Goal: Task Accomplishment & Management: Manage account settings

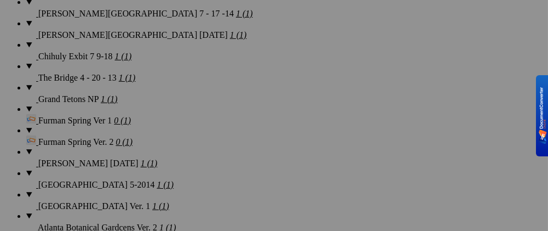
scroll to position [1752, 0]
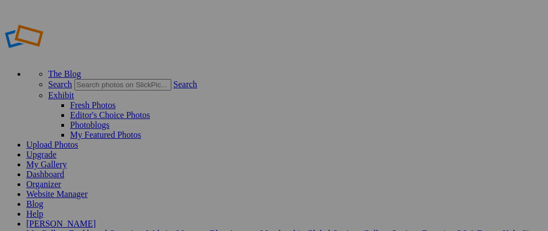
scroll to position [1752, 0]
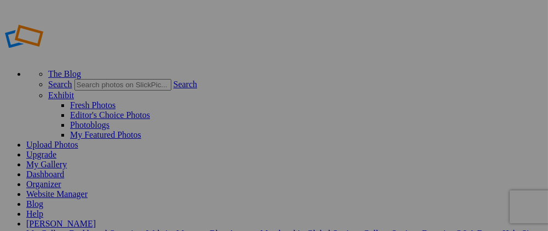
type input "Furman Spring Ver. 2"
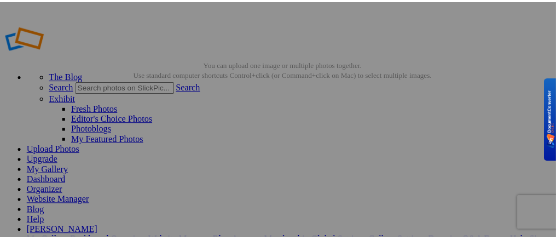
scroll to position [55, 0]
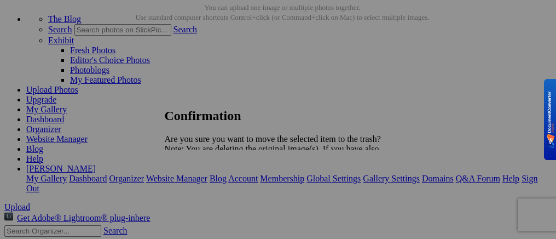
click at [202, 192] on span "Yes" at bounding box center [195, 186] width 13 height 9
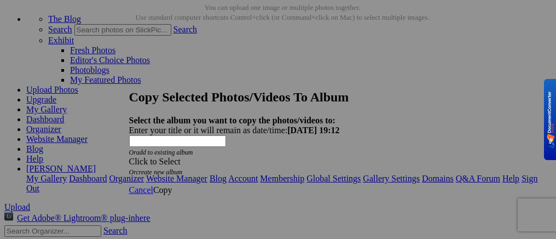
click at [129, 157] on span at bounding box center [129, 161] width 0 height 9
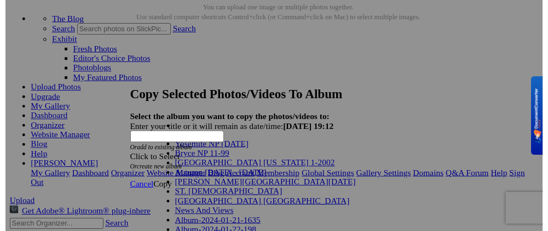
scroll to position [446, 0]
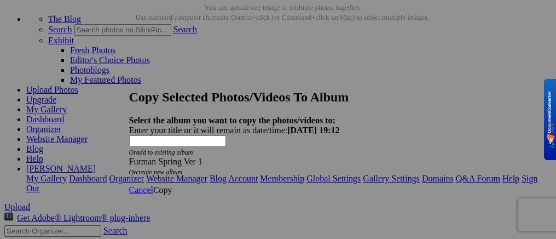
click at [172, 185] on span "Copy" at bounding box center [162, 189] width 19 height 9
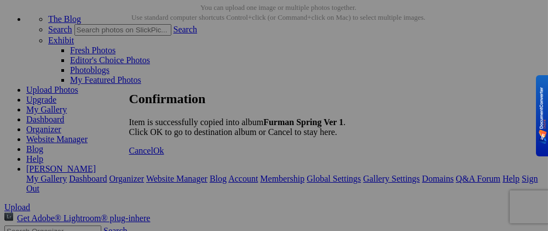
click at [164, 155] on span "Ok" at bounding box center [158, 150] width 11 height 9
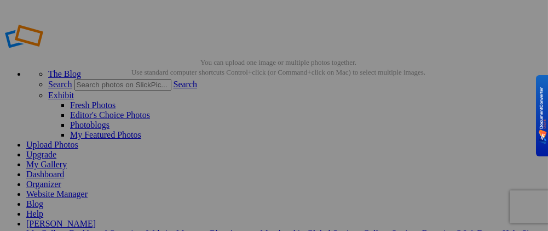
click at [67, 159] on link "My Gallery" at bounding box center [46, 163] width 41 height 9
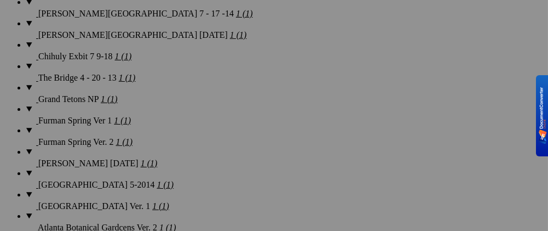
scroll to position [1752, 0]
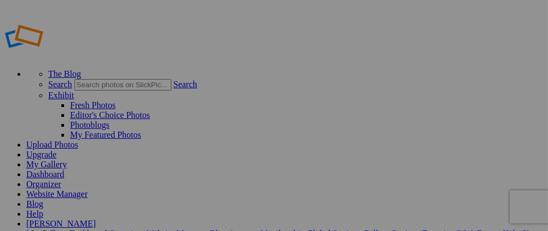
type input "Furman Spring Ver 1"
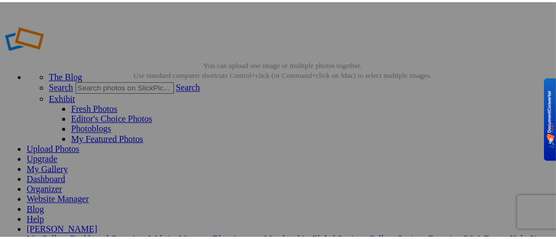
scroll to position [55, 0]
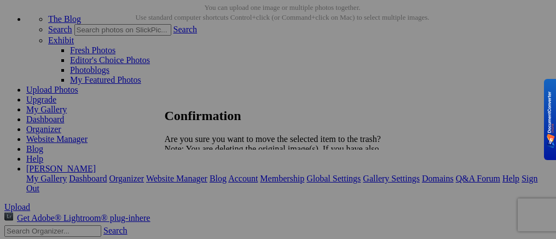
click at [202, 192] on link "Yes" at bounding box center [195, 186] width 13 height 9
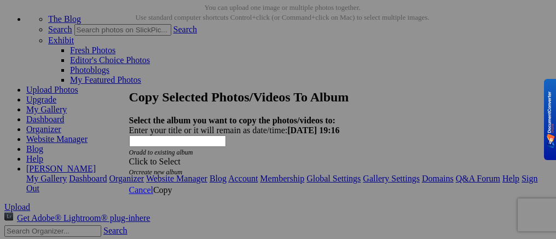
click at [129, 157] on span at bounding box center [129, 161] width 0 height 9
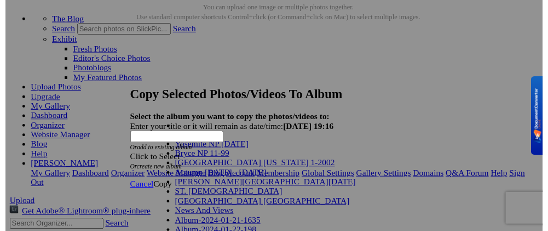
scroll to position [446, 0]
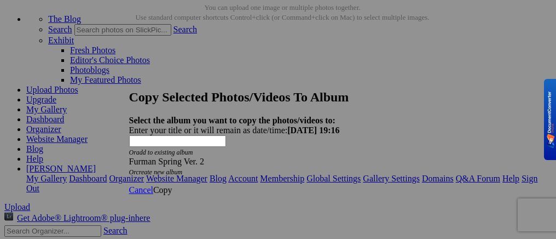
click at [172, 185] on span "Copy" at bounding box center [162, 189] width 19 height 9
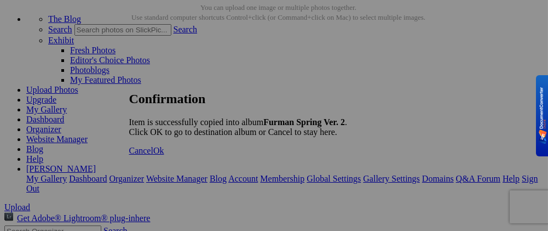
click at [164, 155] on span "Ok" at bounding box center [158, 150] width 11 height 9
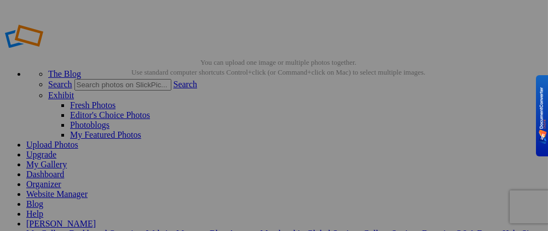
click at [67, 159] on link "My Gallery" at bounding box center [46, 163] width 41 height 9
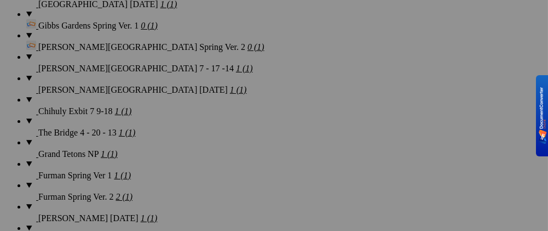
scroll to position [1752, 0]
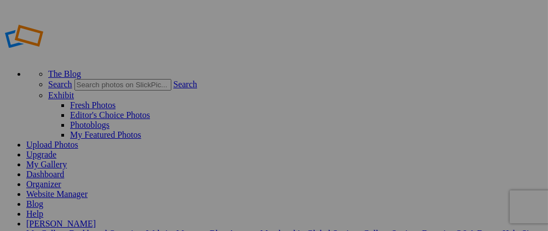
type input "Furman Spring Ver. 2"
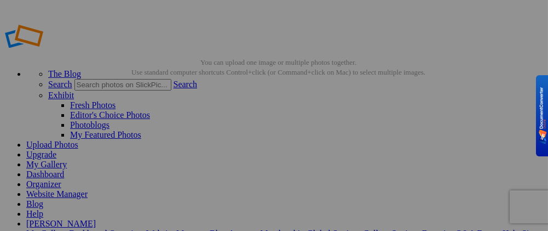
click at [67, 159] on link "My Gallery" at bounding box center [46, 163] width 41 height 9
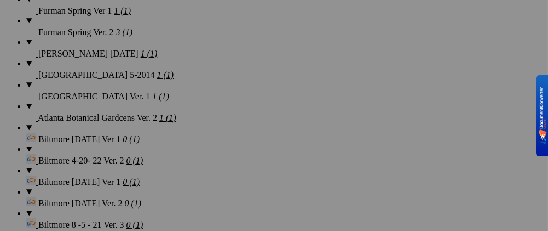
scroll to position [1752, 0]
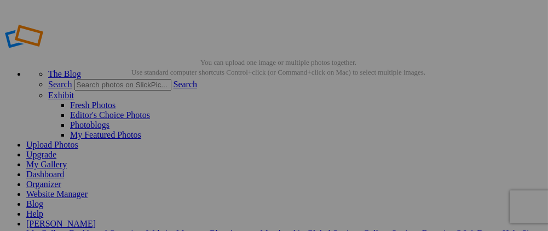
scroll to position [55, 0]
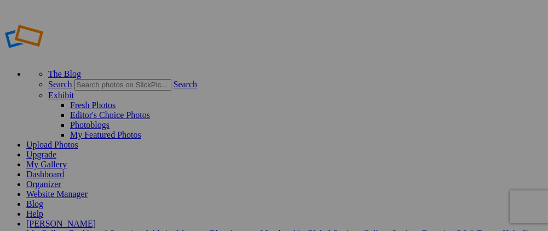
type input "Furman Spring Ver. 2"
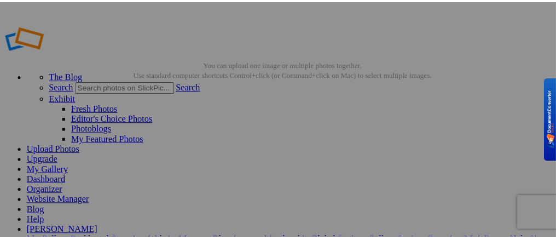
scroll to position [55, 0]
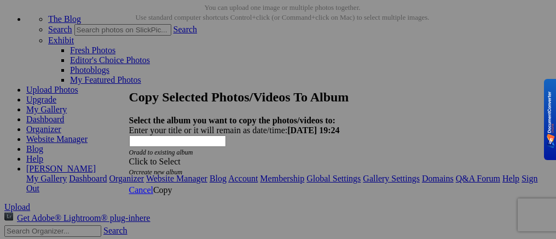
click at [129, 157] on span at bounding box center [129, 161] width 0 height 9
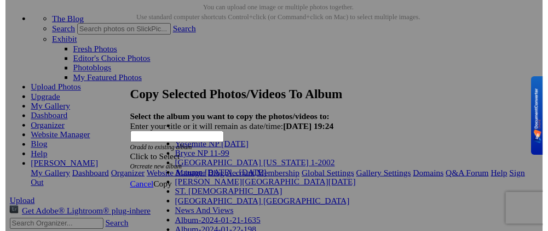
scroll to position [451, 0]
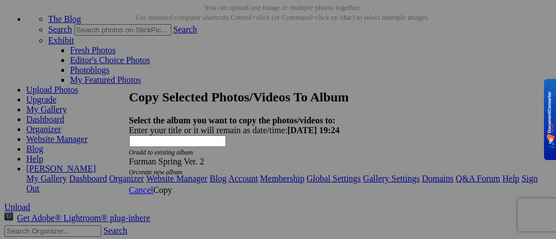
click at [172, 185] on span "Copy" at bounding box center [162, 189] width 19 height 9
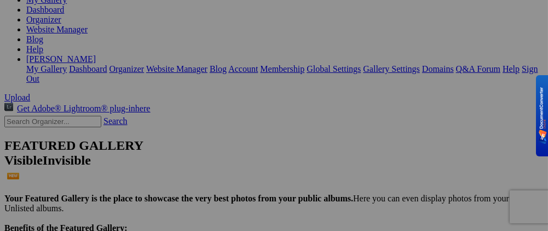
scroll to position [0, 0]
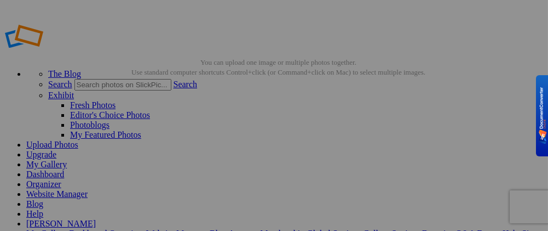
click at [67, 159] on link "My Gallery" at bounding box center [46, 163] width 41 height 9
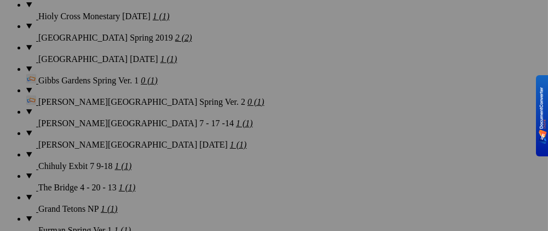
scroll to position [1697, 0]
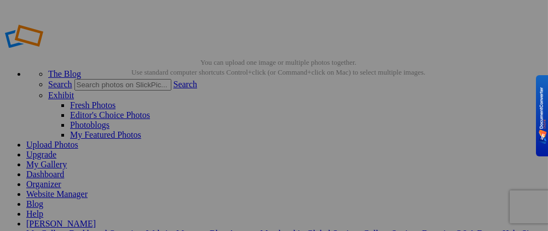
scroll to position [55, 0]
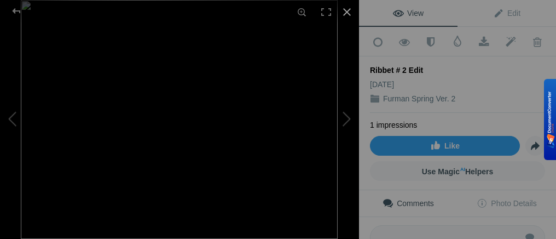
click at [344, 10] on div at bounding box center [347, 12] width 24 height 24
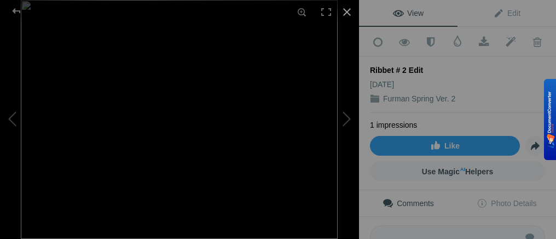
click at [344, 13] on div at bounding box center [347, 12] width 24 height 24
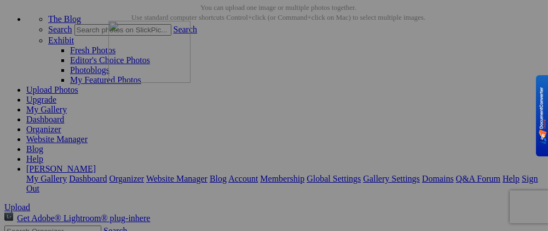
drag, startPoint x: 406, startPoint y: 129, endPoint x: 266, endPoint y: 116, distance: 140.8
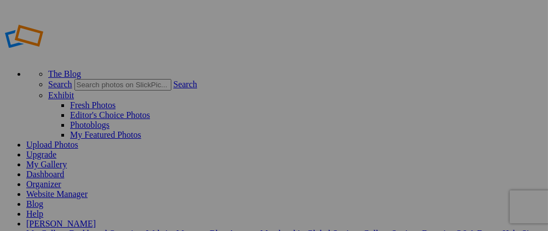
type input "Furman Spring Ver. 2"
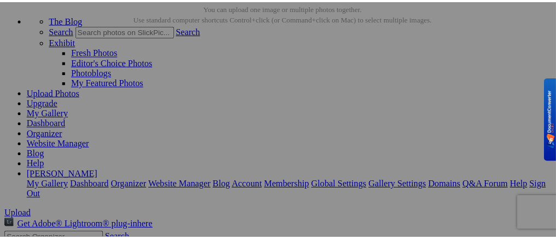
scroll to position [110, 0]
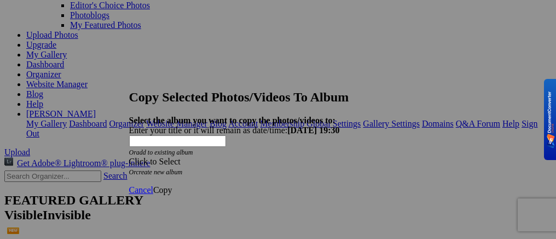
click at [129, 157] on span at bounding box center [129, 161] width 0 height 9
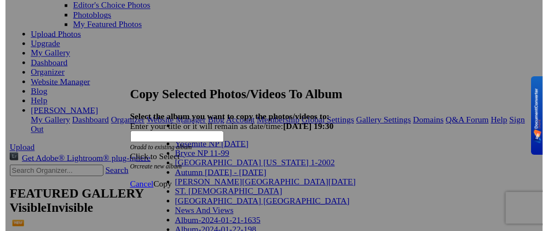
scroll to position [493, 0]
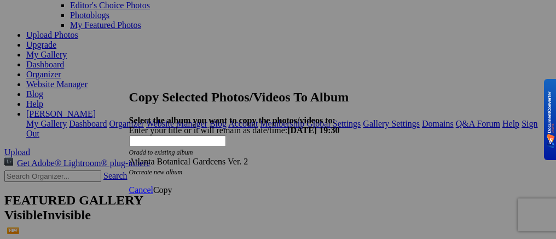
click at [172, 185] on span "Copy" at bounding box center [162, 189] width 19 height 9
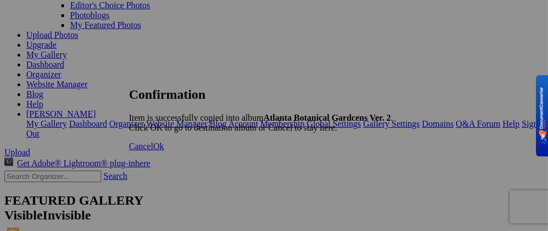
click at [164, 151] on span "Ok" at bounding box center [158, 145] width 11 height 9
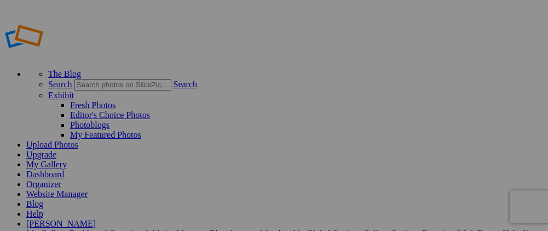
type input "Atlanta Botanical Gardcens Ver. 2"
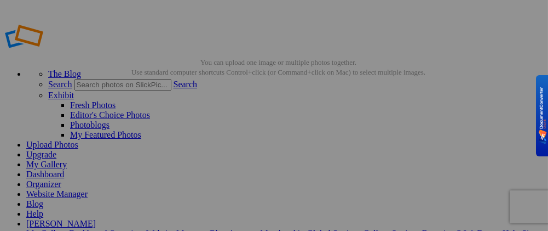
click at [67, 159] on link "My Gallery" at bounding box center [46, 163] width 41 height 9
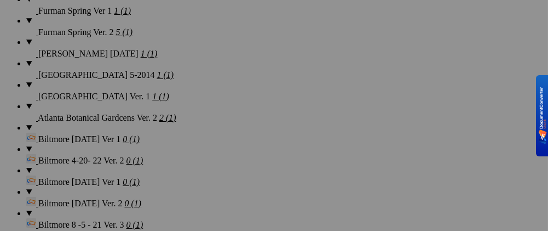
scroll to position [1752, 0]
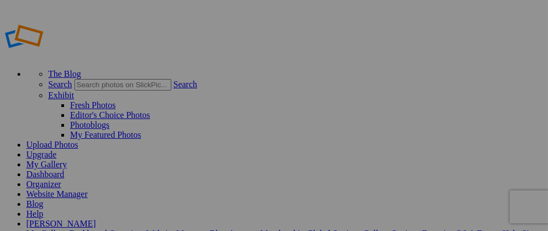
type input "Furman Spring Ver 1"
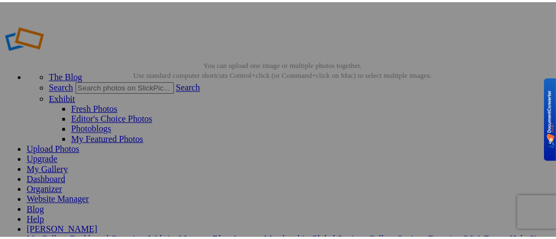
scroll to position [55, 0]
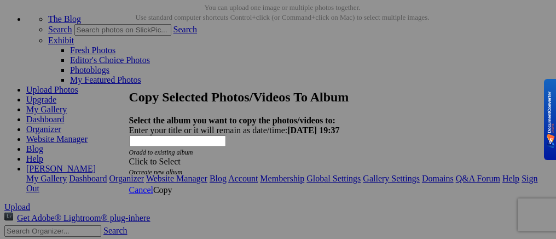
click at [129, 157] on span at bounding box center [129, 161] width 0 height 9
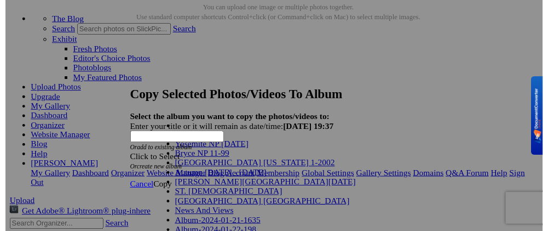
scroll to position [446, 0]
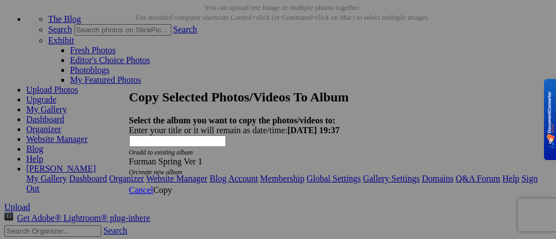
click at [172, 185] on span "Copy" at bounding box center [162, 189] width 19 height 9
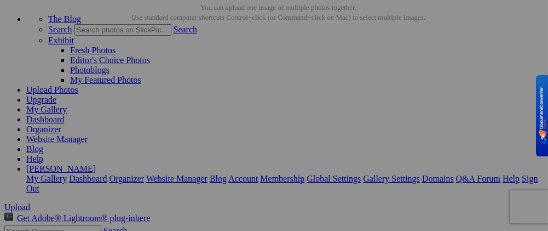
scroll to position [0, 0]
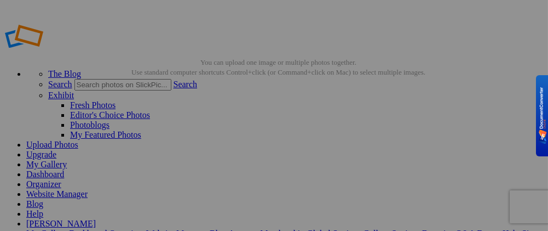
click at [67, 159] on link "My Gallery" at bounding box center [46, 163] width 41 height 9
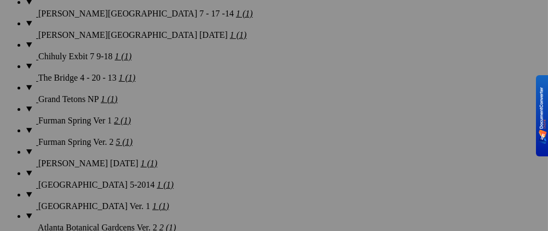
scroll to position [1752, 0]
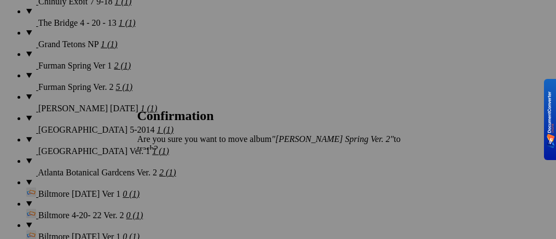
click at [174, 163] on span "Yes" at bounding box center [168, 167] width 13 height 9
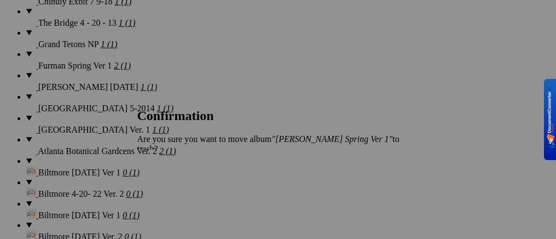
click at [174, 163] on span "Yes" at bounding box center [168, 167] width 13 height 9
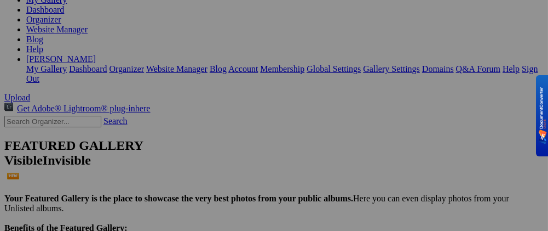
scroll to position [0, 0]
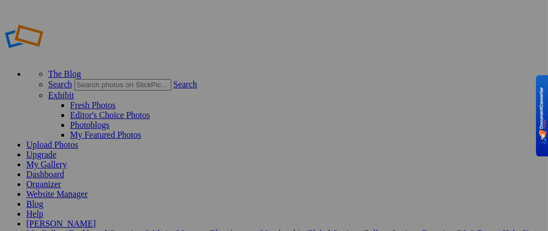
type input "Album-2025-10-05-1942"
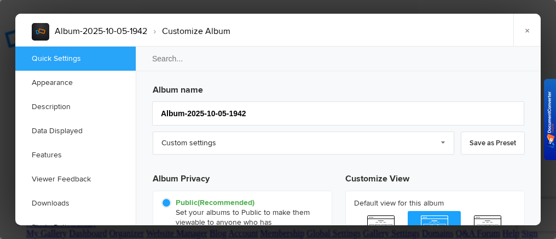
click at [249, 89] on h3 "Album name" at bounding box center [339, 88] width 372 height 18
click at [222, 88] on h3 "Album name" at bounding box center [339, 88] width 372 height 18
click at [273, 116] on input "Album-2025-10-05-1942" at bounding box center [338, 113] width 372 height 24
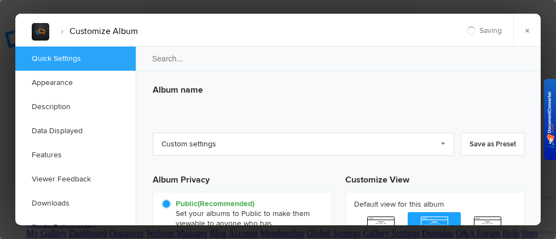
type input "[DATE] 16:45"
click at [215, 88] on h3 "Album name" at bounding box center [339, 88] width 372 height 18
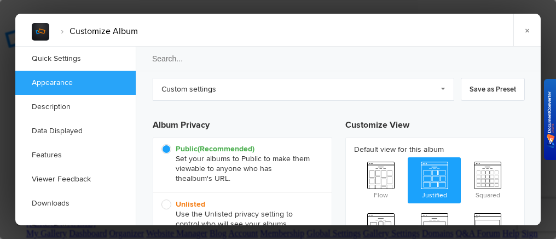
scroll to position [110, 0]
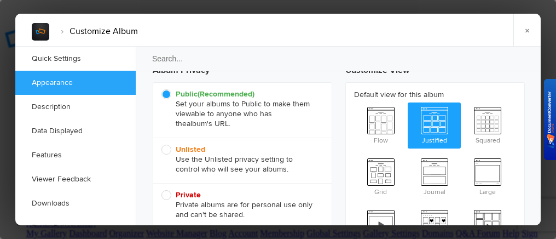
click at [22, 91] on link "Appearance" at bounding box center [75, 83] width 120 height 24
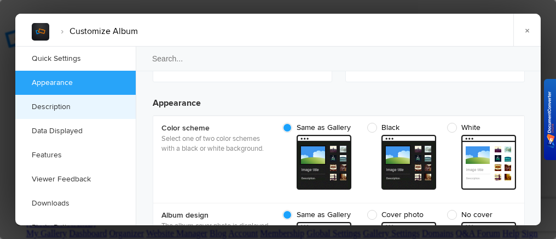
click at [46, 105] on link "Description" at bounding box center [75, 107] width 120 height 24
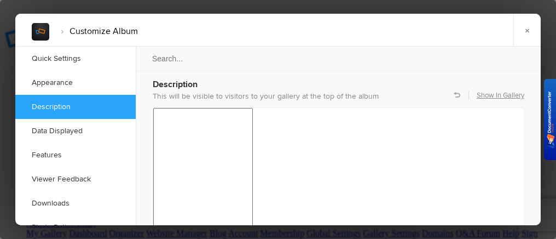
click at [216, 78] on h3 "Description" at bounding box center [339, 80] width 372 height 22
click at [194, 58] on input "search" at bounding box center [338, 58] width 407 height 25
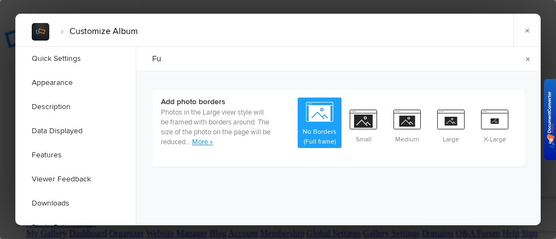
scroll to position [0, 0]
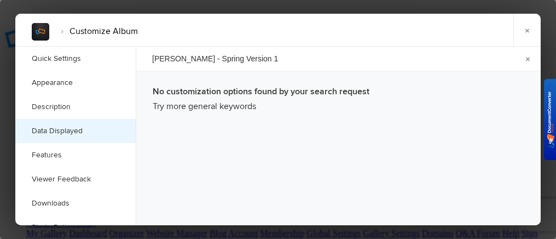
type input "Furman - Spring Version 1"
click at [71, 128] on link "Data Displayed" at bounding box center [75, 131] width 120 height 24
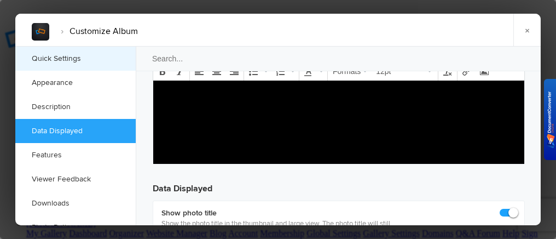
click at [65, 53] on link "Quick Settings" at bounding box center [75, 59] width 120 height 24
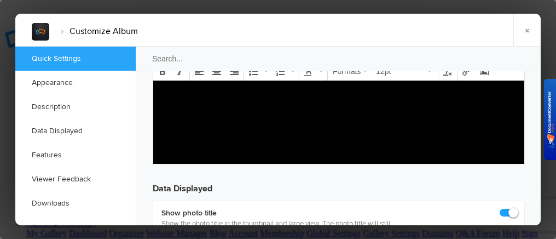
scroll to position [7, 0]
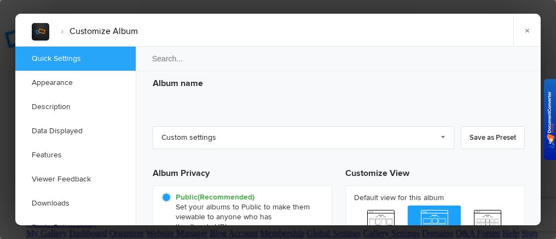
click at [272, 76] on h3 "Album name" at bounding box center [339, 81] width 372 height 18
click at [206, 80] on h3 "Album name" at bounding box center [339, 81] width 372 height 18
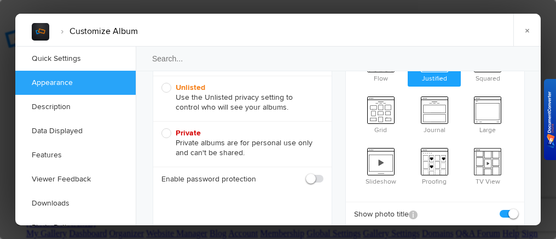
scroll to position [62, 0]
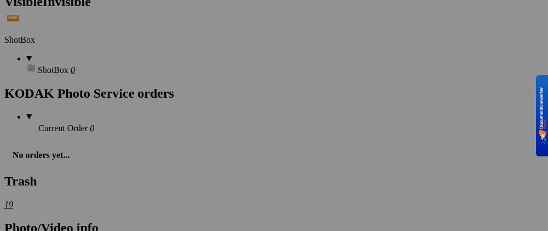
scroll to position [3340, 0]
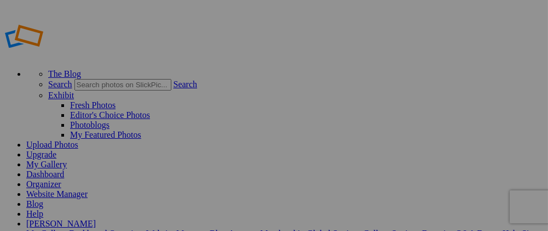
type input "[DATE] 16:45"
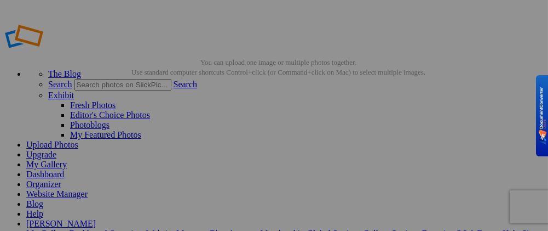
type input "1 NOISREV - GNIRPS NAMRUF"
drag, startPoint x: 275, startPoint y: 59, endPoint x: 480, endPoint y: 181, distance: 238.6
type input "Furman spring version 1"
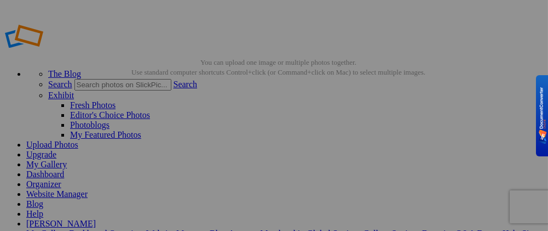
click at [61, 179] on link "Organizer" at bounding box center [43, 183] width 35 height 9
click at [67, 159] on link "My Gallery" at bounding box center [46, 163] width 41 height 9
type input "Furman spring Ver. 2"
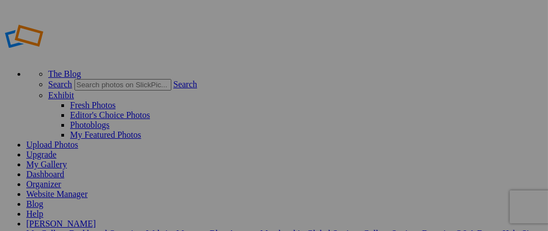
type input "Furman spring Ver. 2"
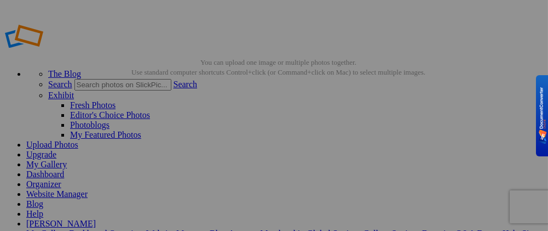
click at [67, 159] on link "My Gallery" at bounding box center [46, 163] width 41 height 9
